Goal: Information Seeking & Learning: Learn about a topic

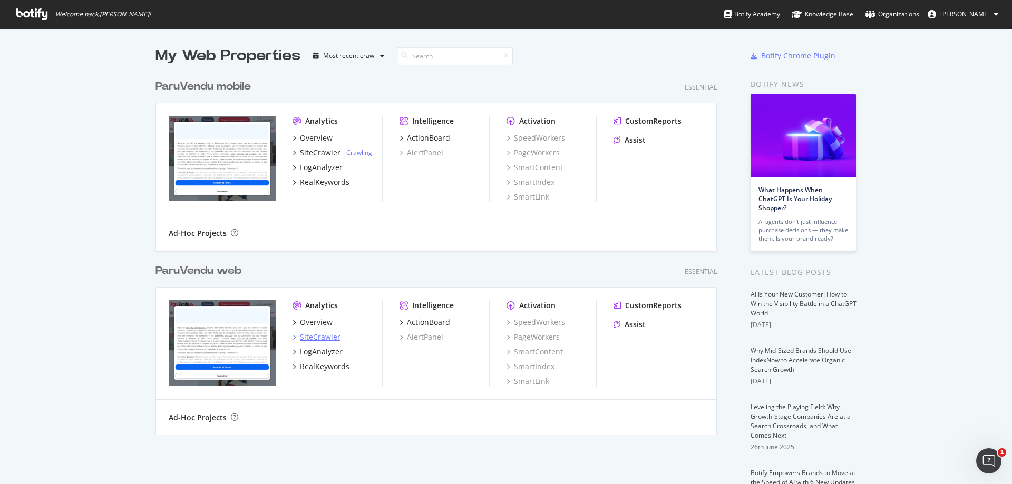
click at [322, 340] on div "SiteCrawler" at bounding box center [320, 337] width 41 height 11
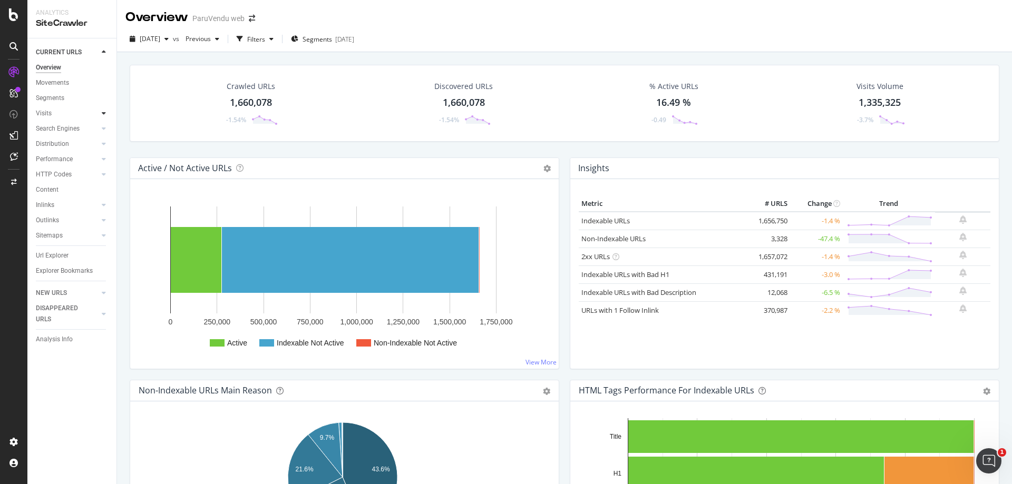
click at [103, 112] on icon at bounding box center [104, 113] width 4 height 6
click at [101, 112] on div at bounding box center [104, 113] width 11 height 11
click at [60, 98] on div "Segments" at bounding box center [50, 98] width 28 height 11
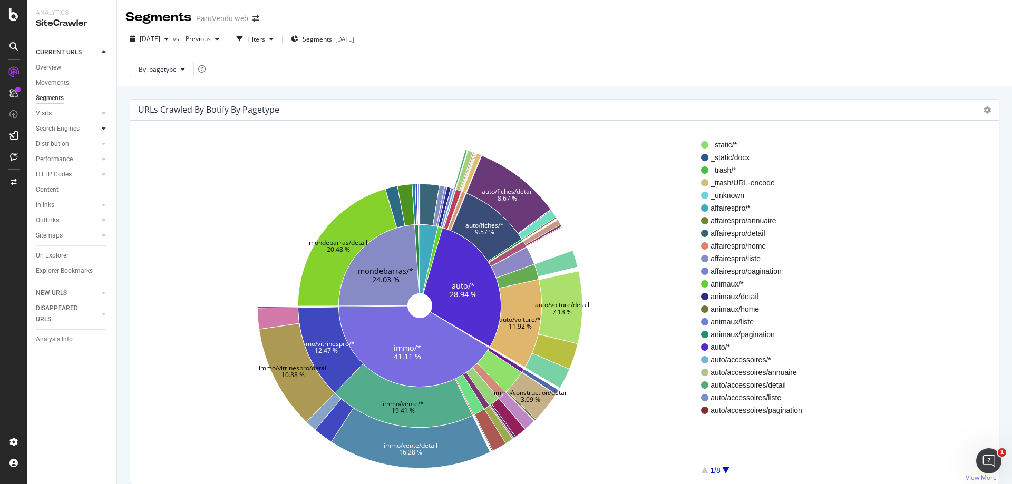
click at [103, 128] on icon at bounding box center [104, 128] width 4 height 6
click at [66, 127] on div "Search Engines" at bounding box center [58, 128] width 44 height 11
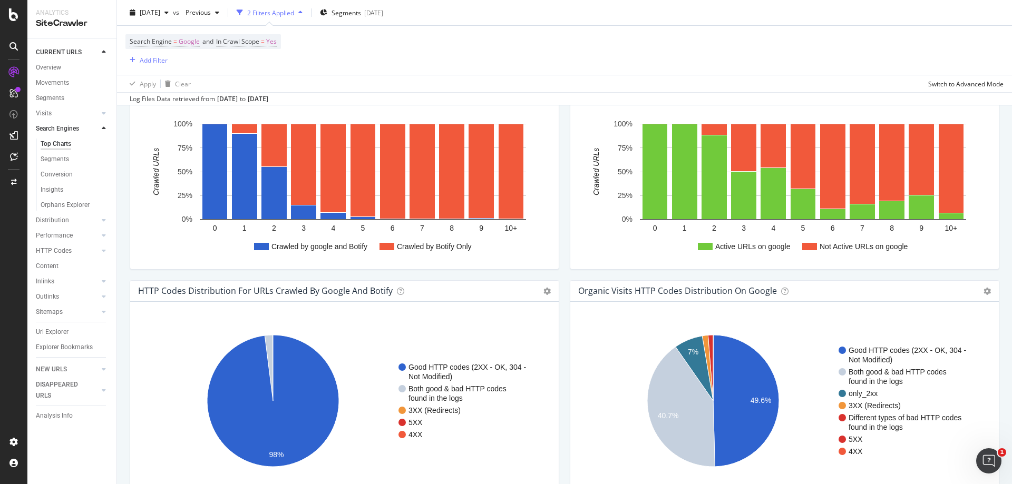
scroll to position [527, 0]
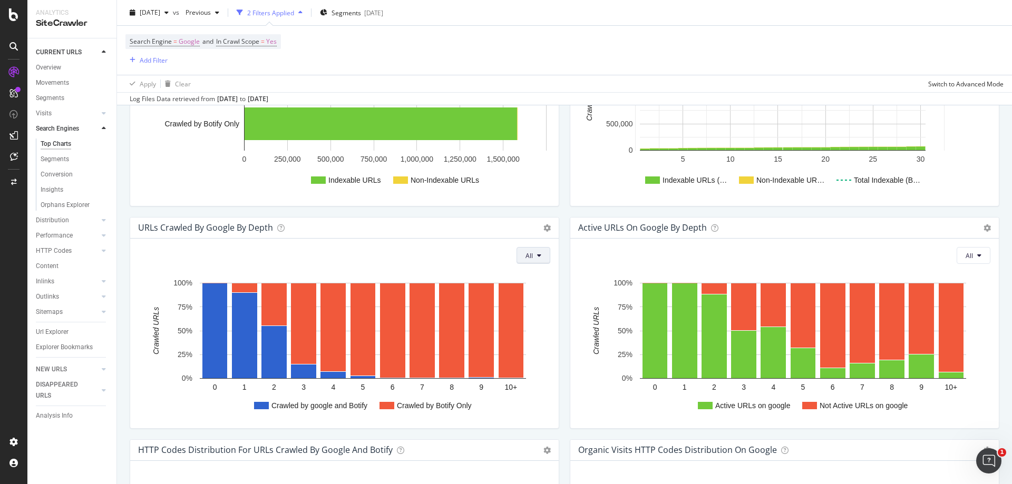
click at [537, 258] on icon at bounding box center [539, 255] width 4 height 6
click at [538, 258] on button "All" at bounding box center [534, 255] width 34 height 17
click at [545, 224] on div "Chart (by Value) Chart (by Percentage) Table Expand Export as CSV Export as PNG…" at bounding box center [546, 228] width 7 height 12
click at [544, 228] on icon at bounding box center [546, 228] width 7 height 7
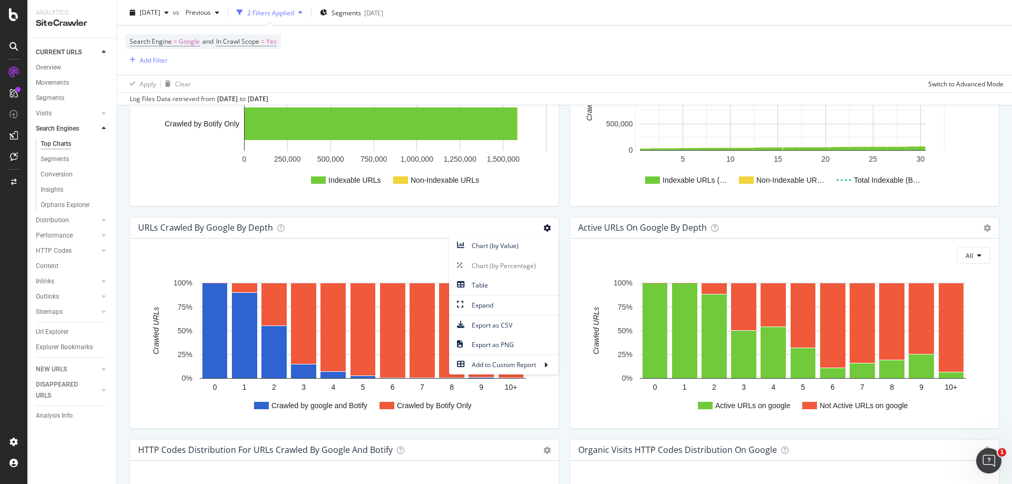
click at [153, 392] on rect "A chart." at bounding box center [343, 347] width 408 height 148
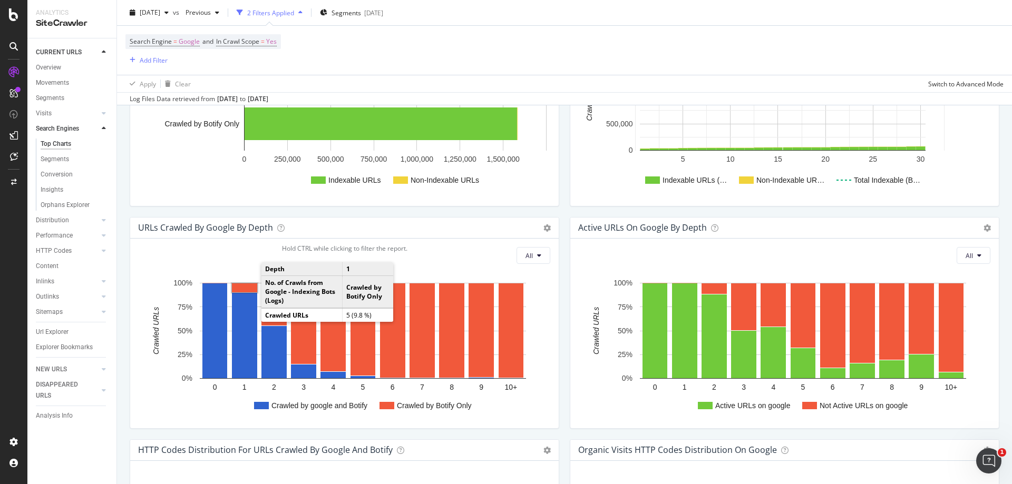
click at [251, 284] on rect "A chart." at bounding box center [245, 288] width 26 height 9
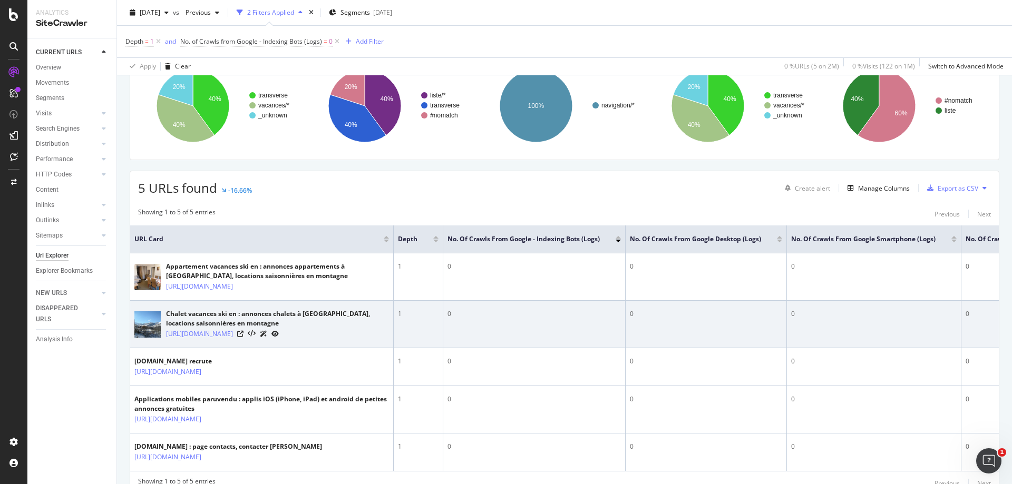
scroll to position [105, 0]
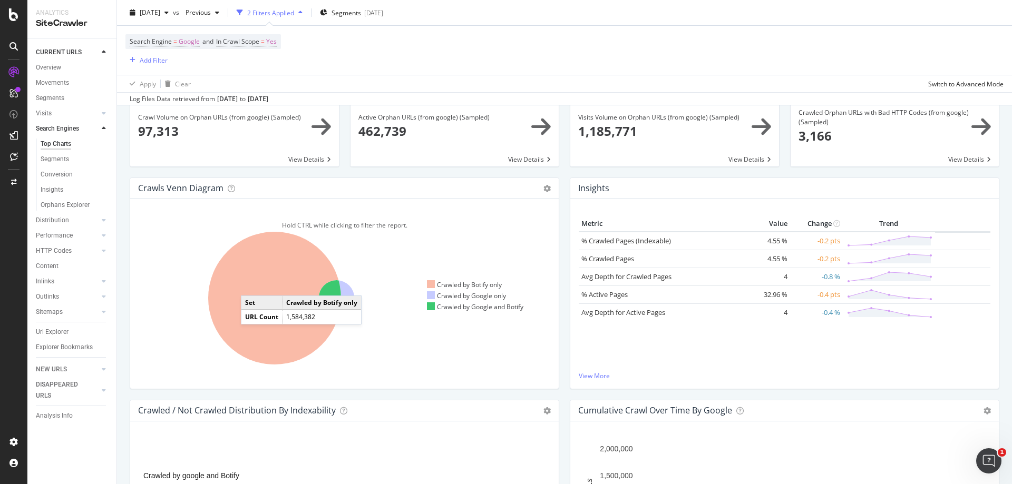
scroll to position [105, 0]
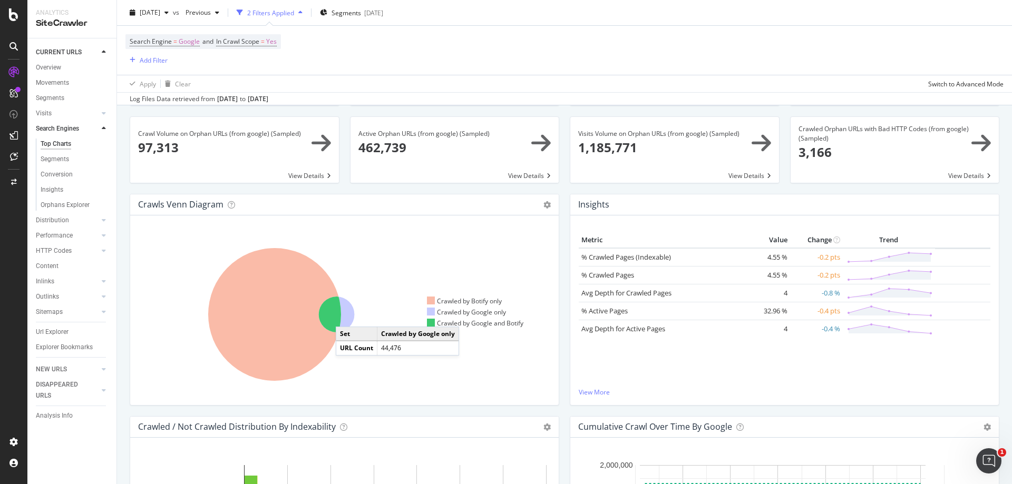
click at [346, 316] on icon at bounding box center [337, 315] width 36 height 36
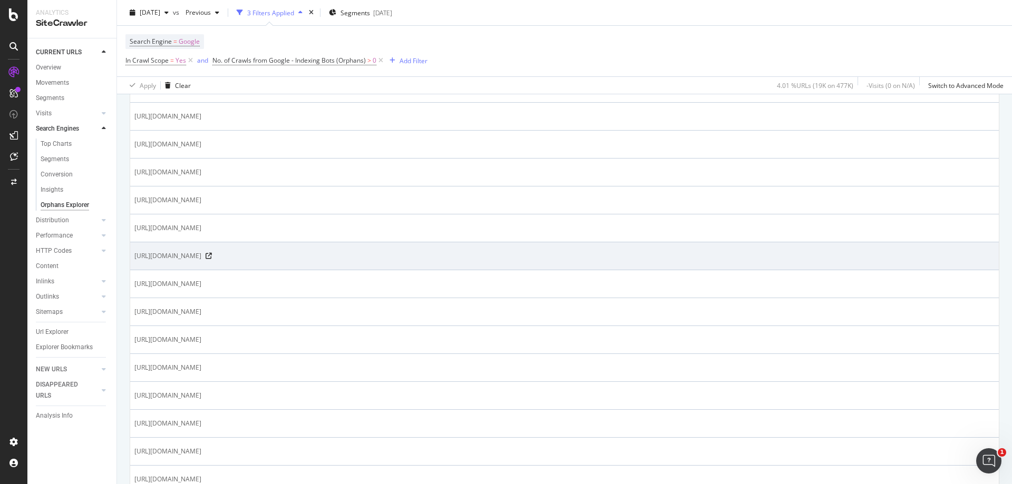
scroll to position [369, 0]
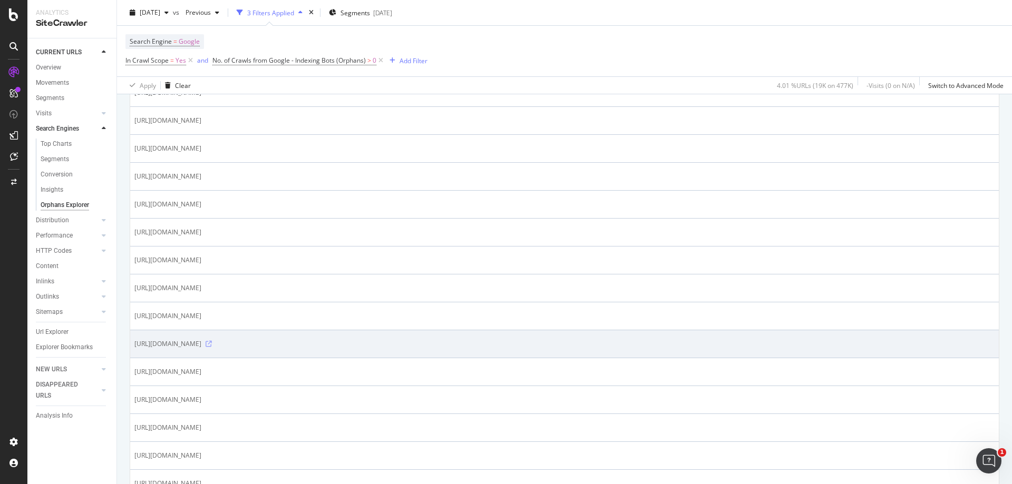
click at [212, 343] on icon at bounding box center [209, 344] width 6 height 6
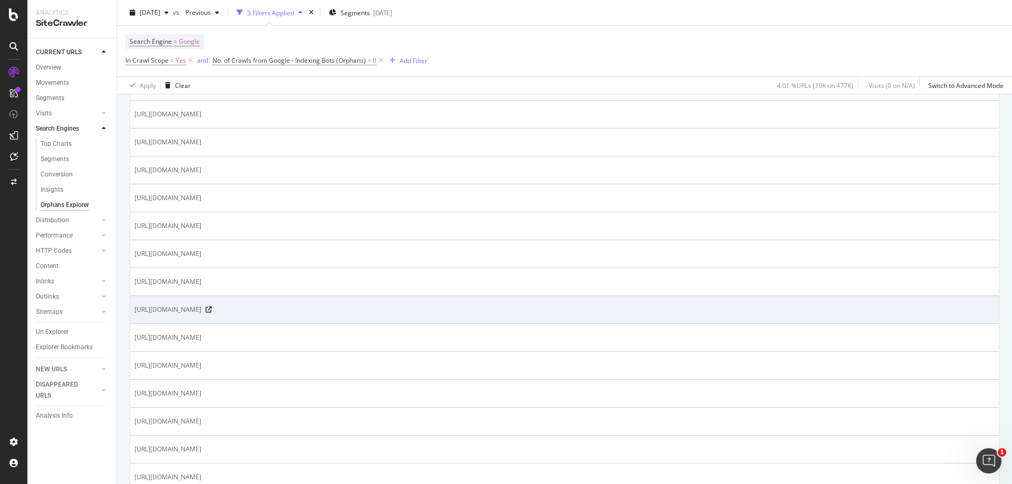
scroll to position [633, 0]
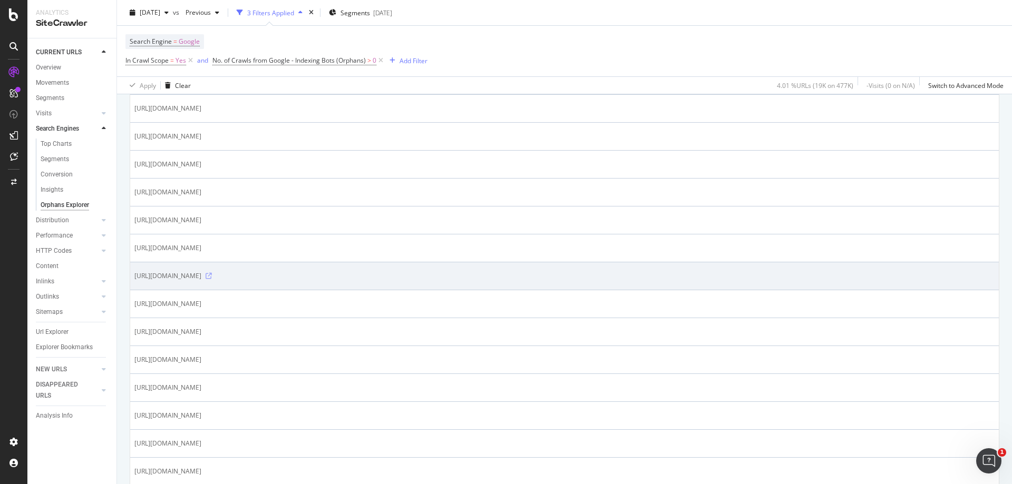
click at [212, 279] on icon at bounding box center [209, 276] width 6 height 6
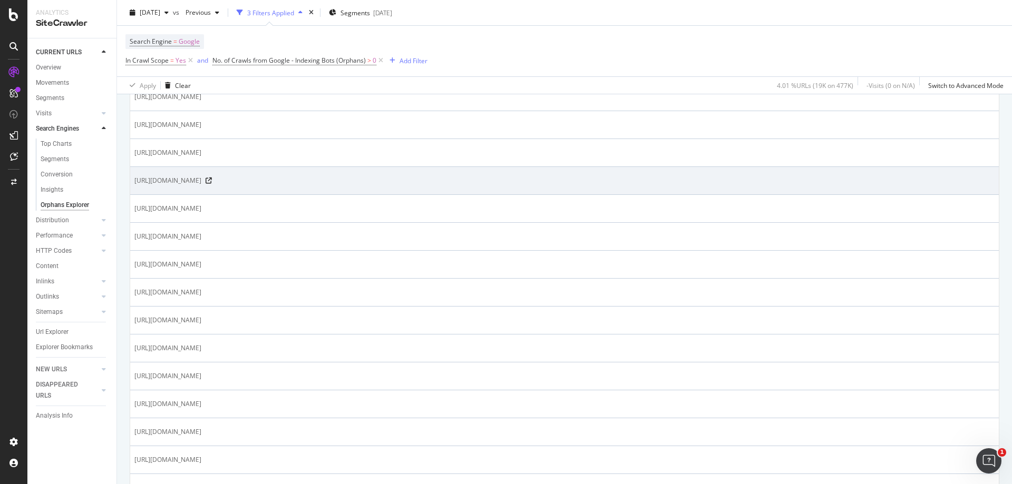
scroll to position [896, 0]
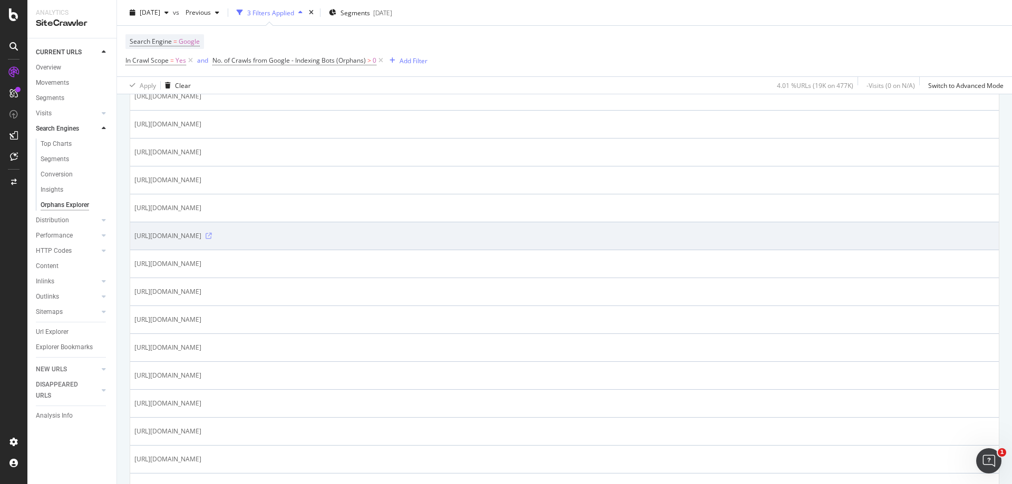
click at [212, 235] on icon at bounding box center [209, 236] width 6 height 6
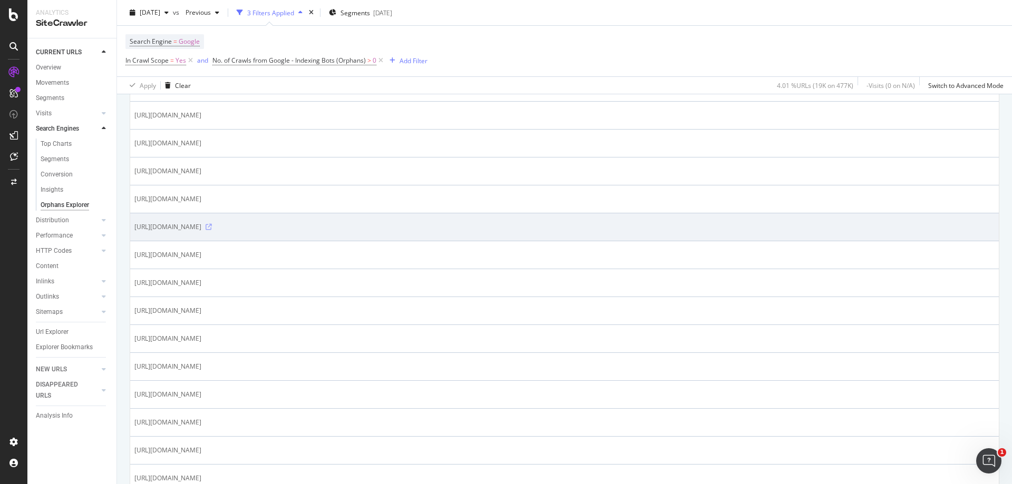
click at [212, 227] on icon at bounding box center [209, 227] width 6 height 6
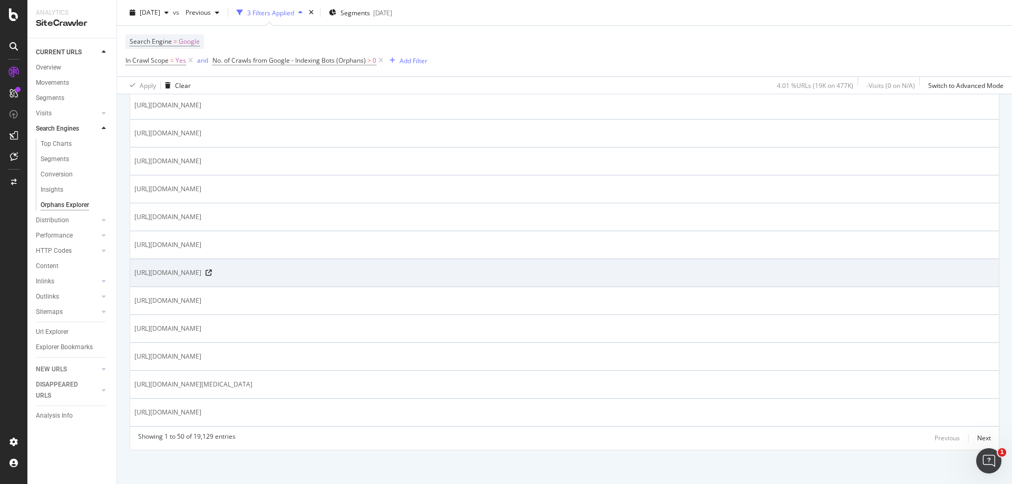
scroll to position [1337, 0]
click at [212, 267] on icon at bounding box center [209, 270] width 6 height 6
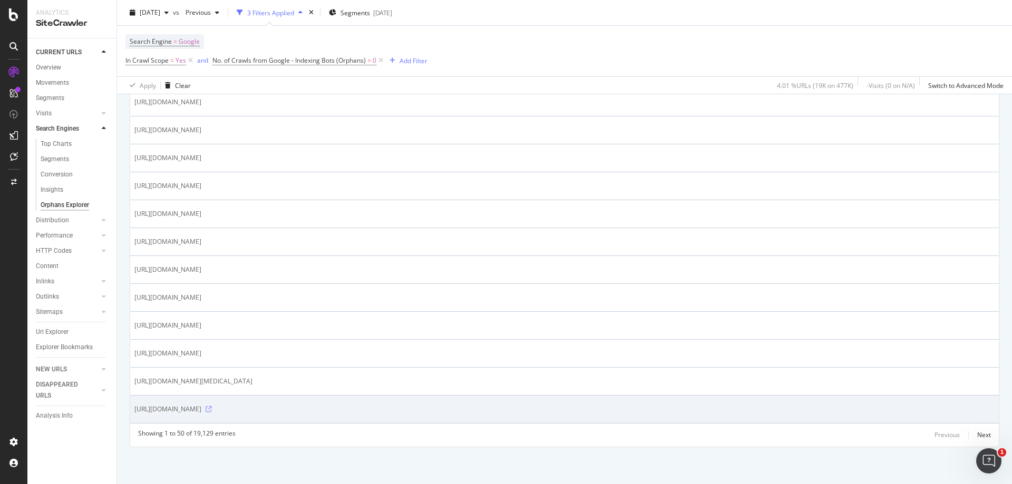
click at [212, 408] on icon at bounding box center [209, 409] width 6 height 6
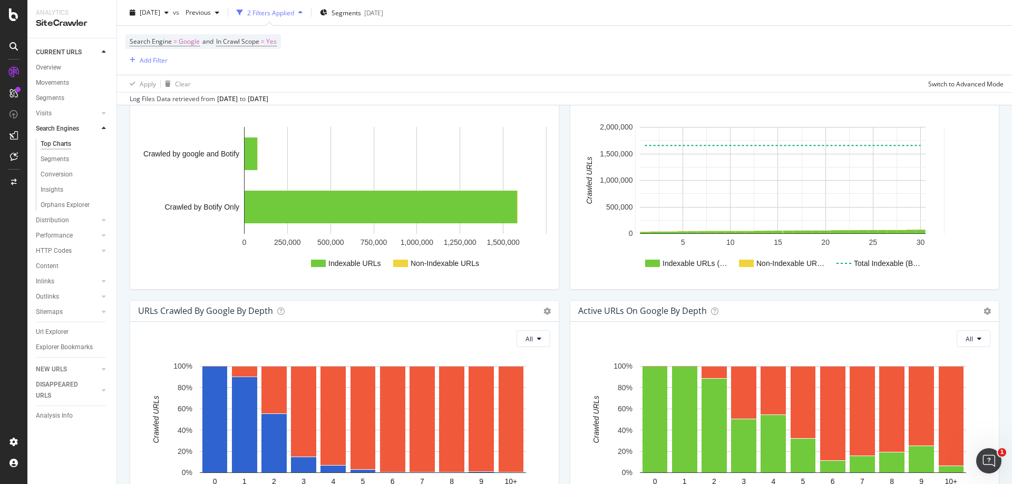
scroll to position [264, 0]
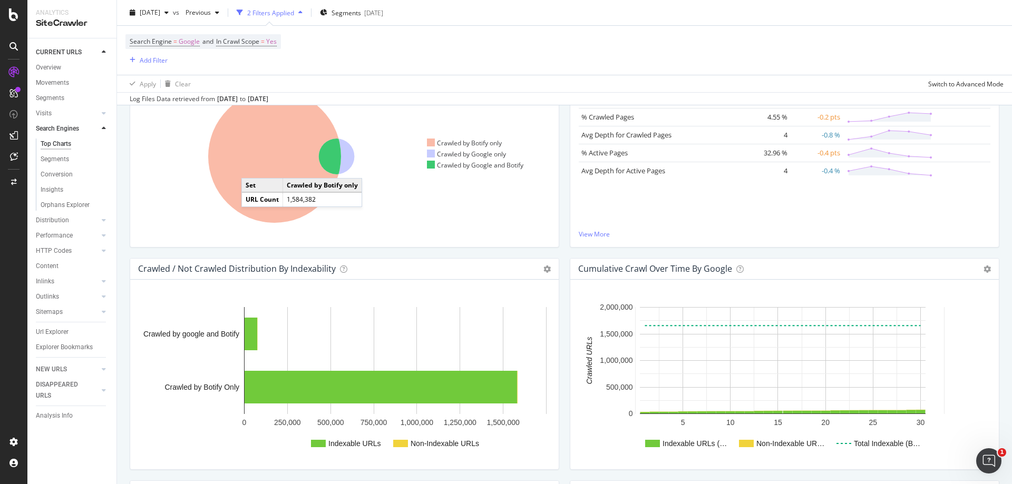
click at [252, 168] on icon at bounding box center [274, 156] width 133 height 133
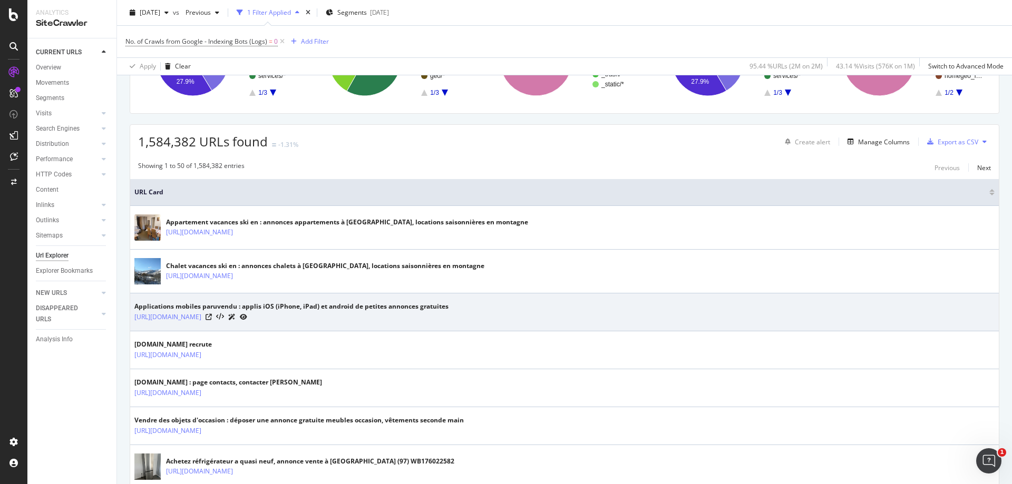
scroll to position [158, 0]
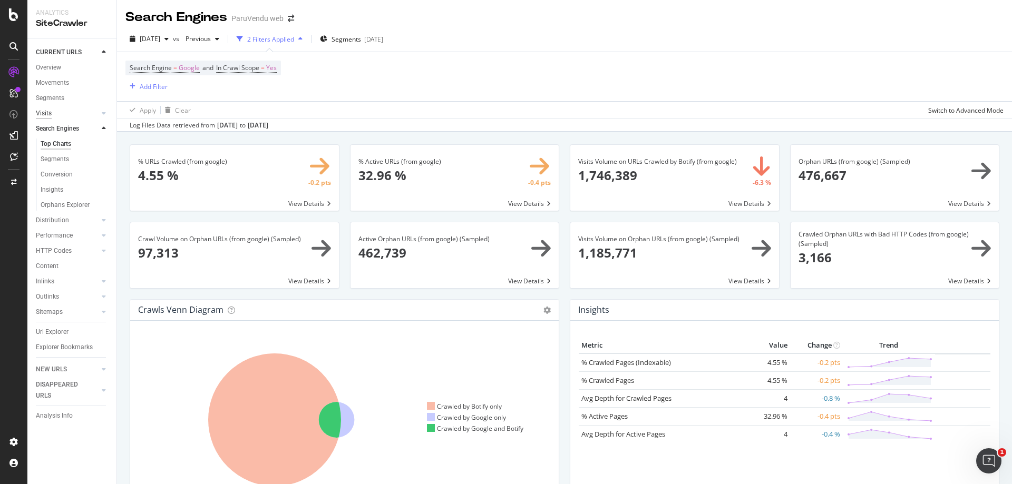
click at [47, 109] on div "Visits" at bounding box center [44, 113] width 16 height 11
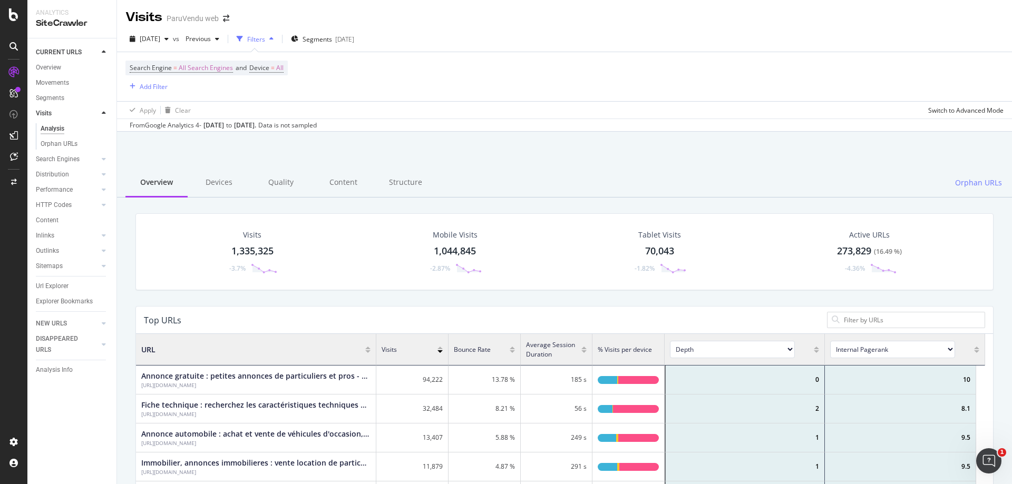
scroll to position [308, 841]
click at [43, 114] on div "Visits" at bounding box center [44, 113] width 16 height 11
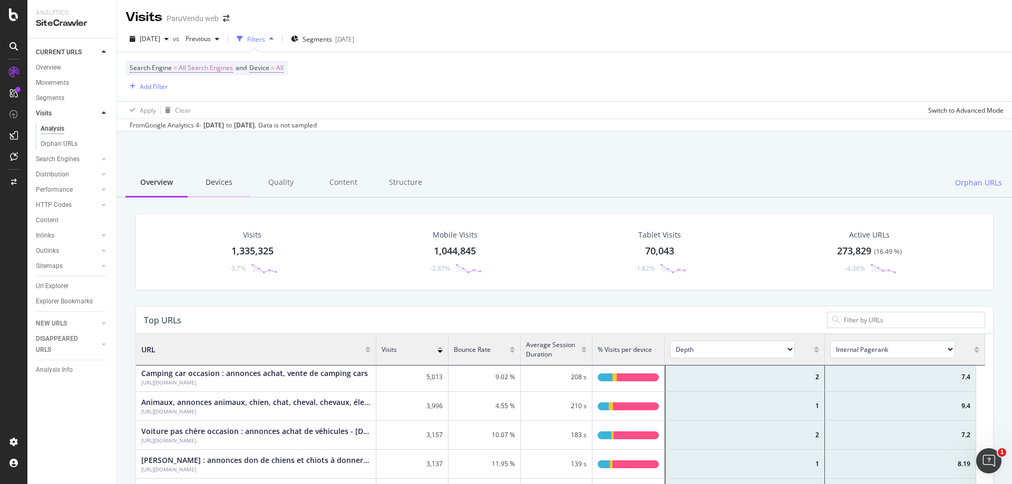
click at [217, 185] on div "Devices" at bounding box center [219, 183] width 62 height 29
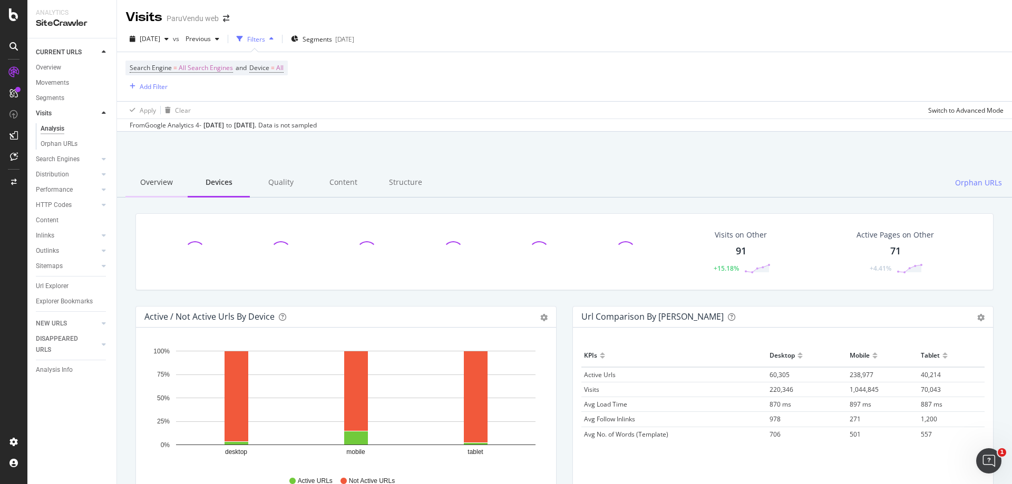
click at [169, 184] on div "Overview" at bounding box center [156, 183] width 62 height 29
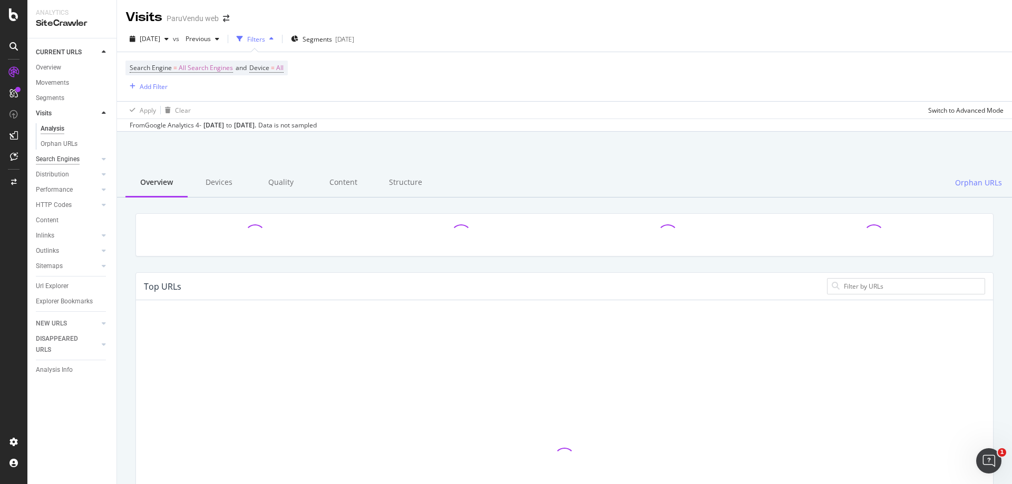
click at [59, 158] on div "Search Engines" at bounding box center [58, 159] width 44 height 11
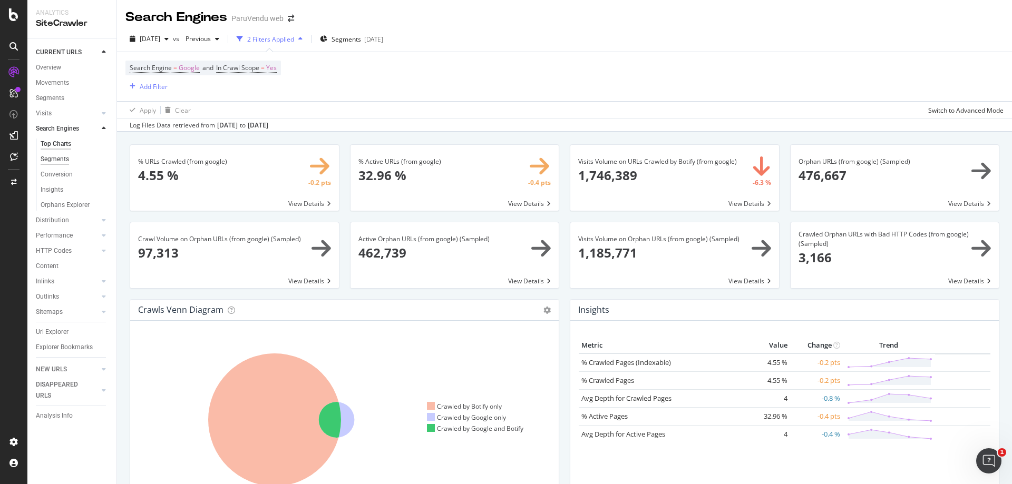
click at [59, 157] on div "Segments" at bounding box center [55, 159] width 28 height 11
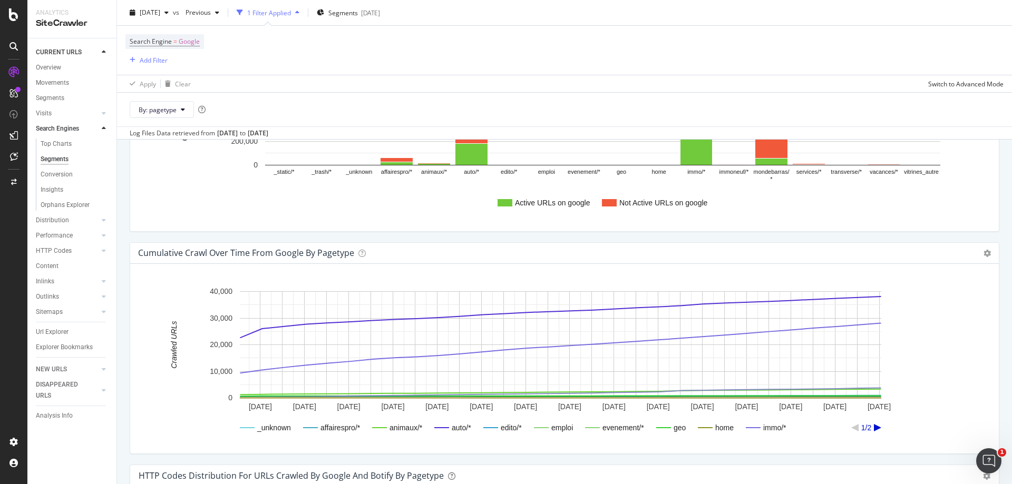
scroll to position [825, 0]
click at [182, 110] on icon at bounding box center [183, 109] width 4 height 6
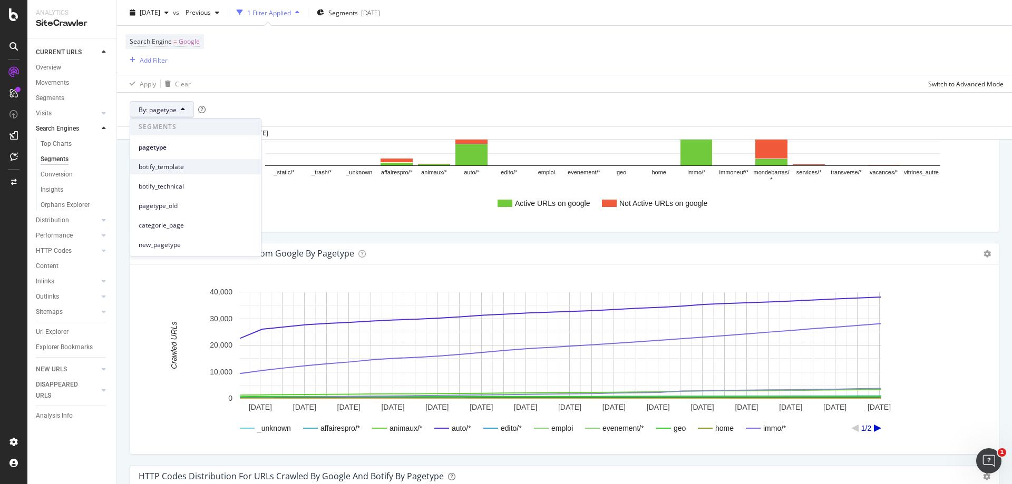
click at [177, 167] on span "botify_template" at bounding box center [196, 166] width 114 height 9
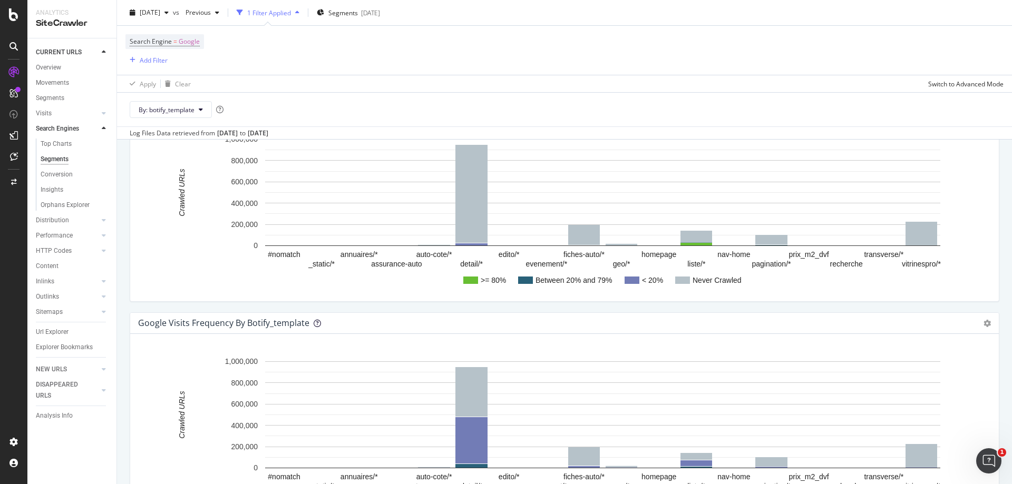
scroll to position [1511, 0]
